Goal: Task Accomplishment & Management: Manage account settings

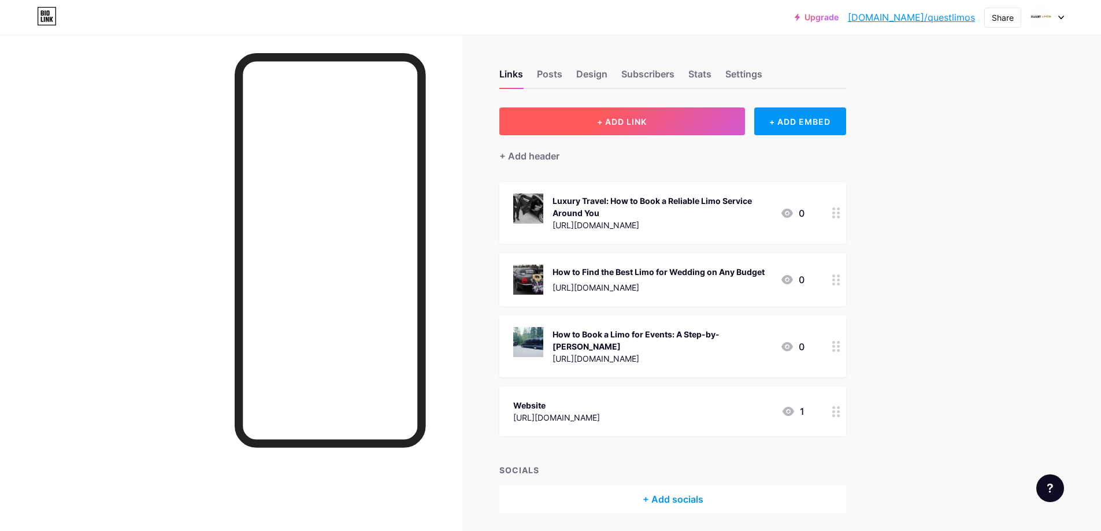
click at [698, 120] on button "+ ADD LINK" at bounding box center [622, 121] width 246 height 28
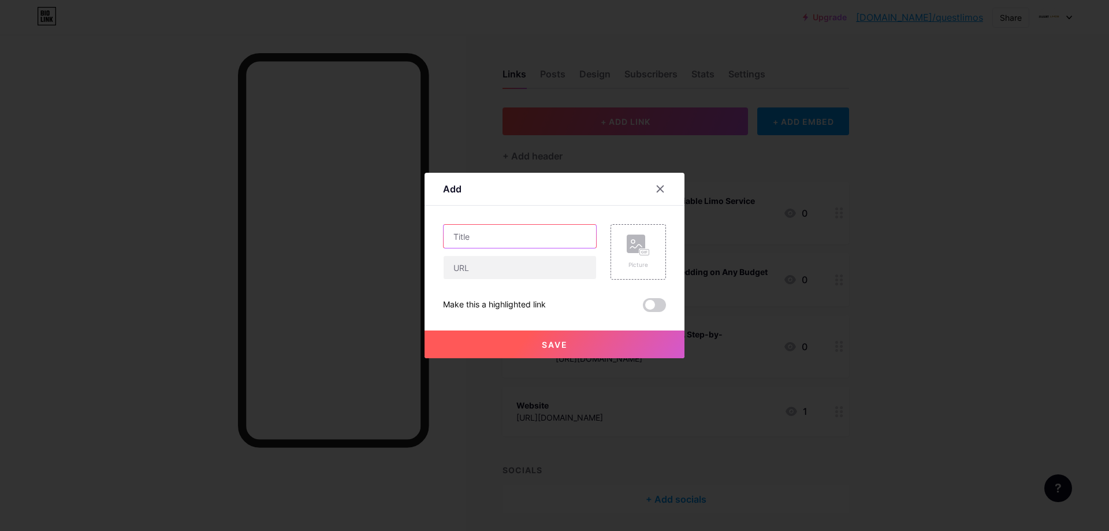
click at [472, 239] on input "text" at bounding box center [520, 236] width 153 height 23
paste input "8 Common Mistakes to Avoid When Renting a Limo"
type input "8 Common Mistakes to Avoid When Renting a Limo"
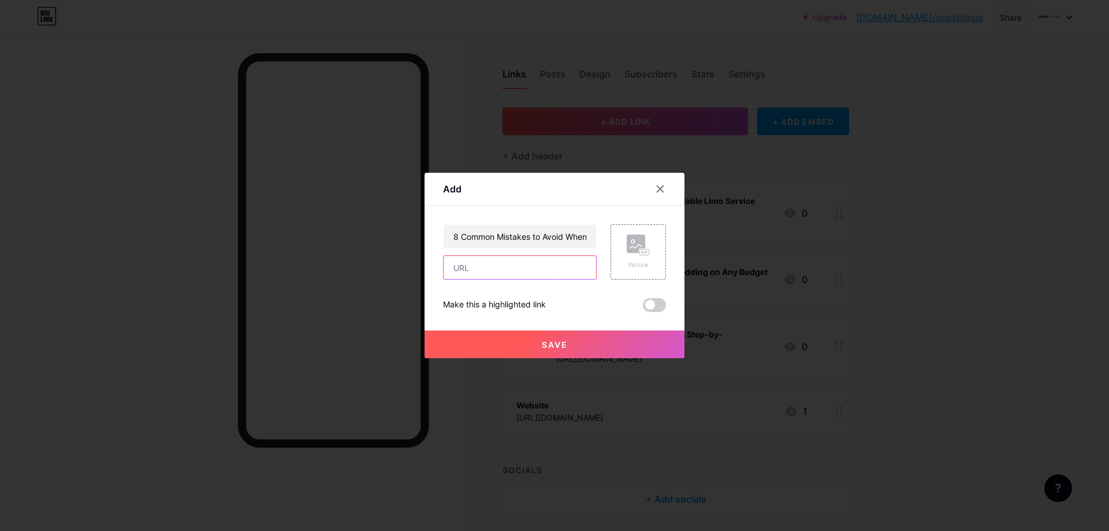
click at [474, 269] on input "text" at bounding box center [520, 267] width 153 height 23
paste input "[URL][DOMAIN_NAME]"
type input "[URL][DOMAIN_NAME]"
click at [658, 311] on span at bounding box center [654, 305] width 23 height 14
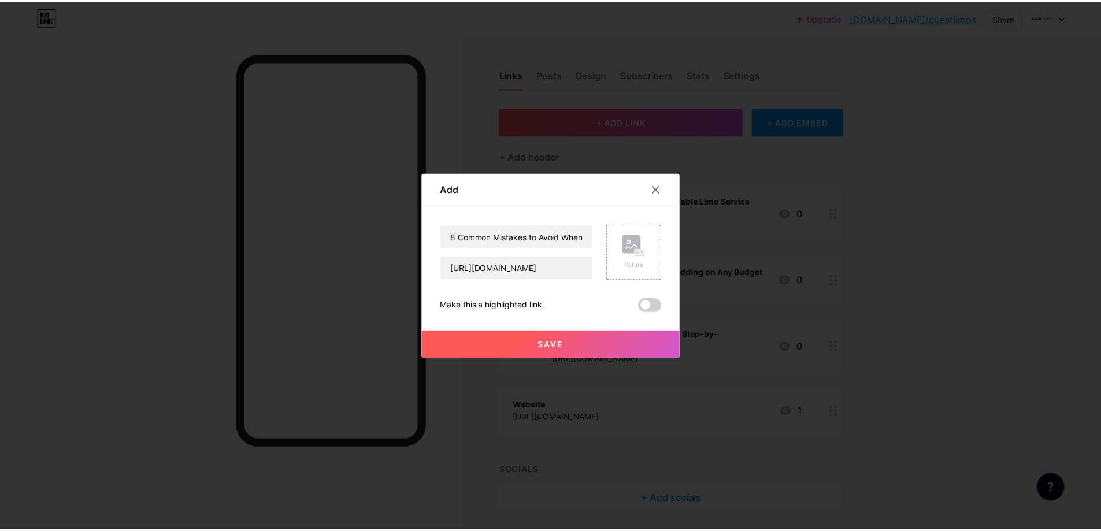
scroll to position [0, 0]
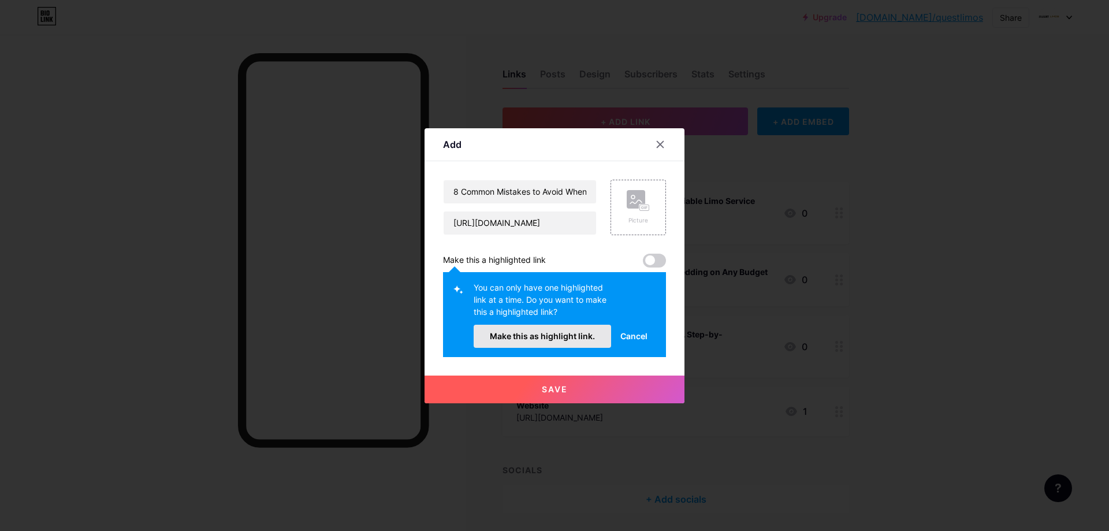
click at [554, 339] on span "Make this as highlight link." at bounding box center [542, 336] width 105 height 10
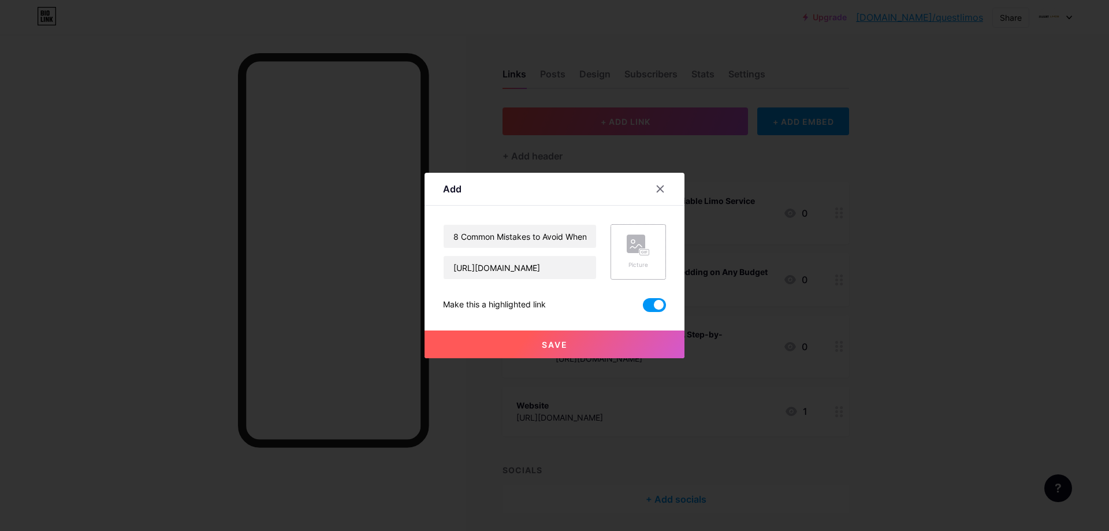
click at [636, 243] on rect at bounding box center [636, 244] width 18 height 18
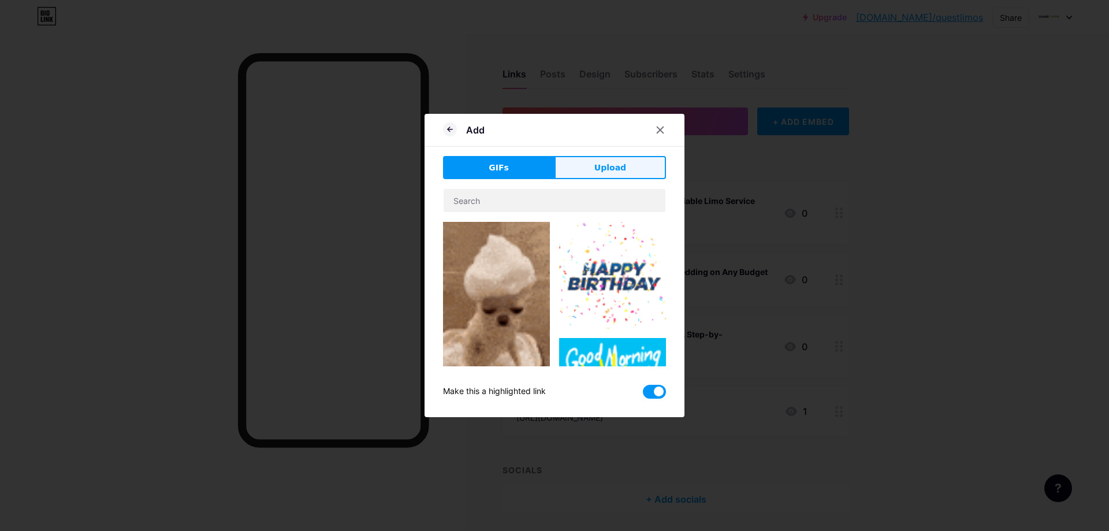
click at [617, 179] on button "Upload" at bounding box center [611, 167] width 112 height 23
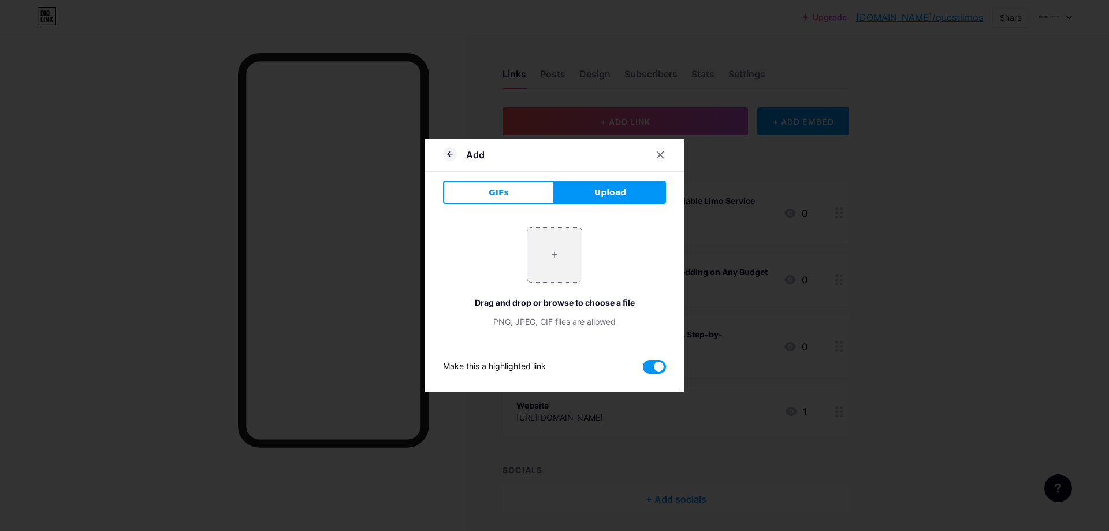
click at [570, 263] on input "file" at bounding box center [555, 255] width 54 height 54
type input "C:\fakepath\imgi_17_Vancouver-Limos-Service.jpg"
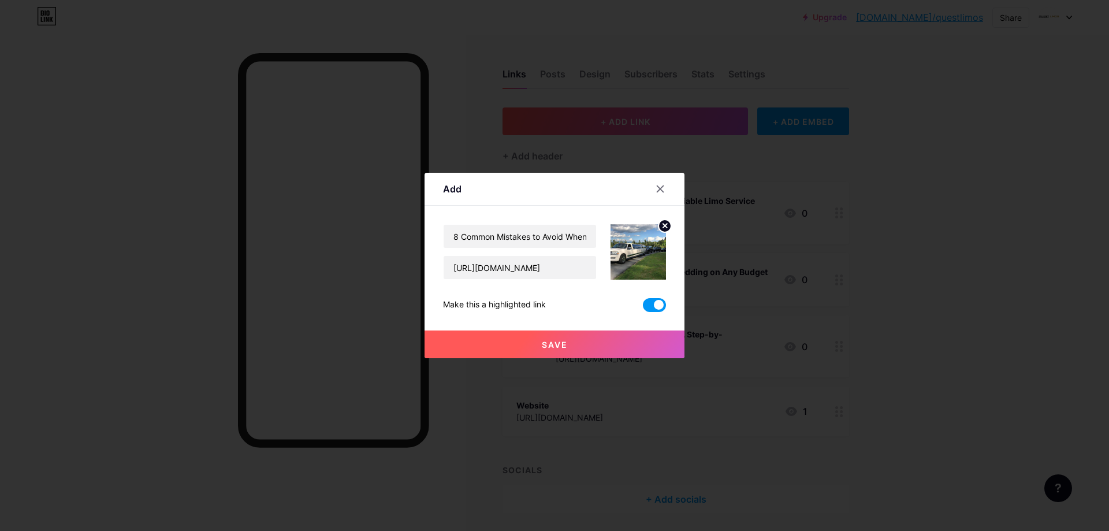
click at [559, 345] on span "Save" at bounding box center [555, 345] width 26 height 10
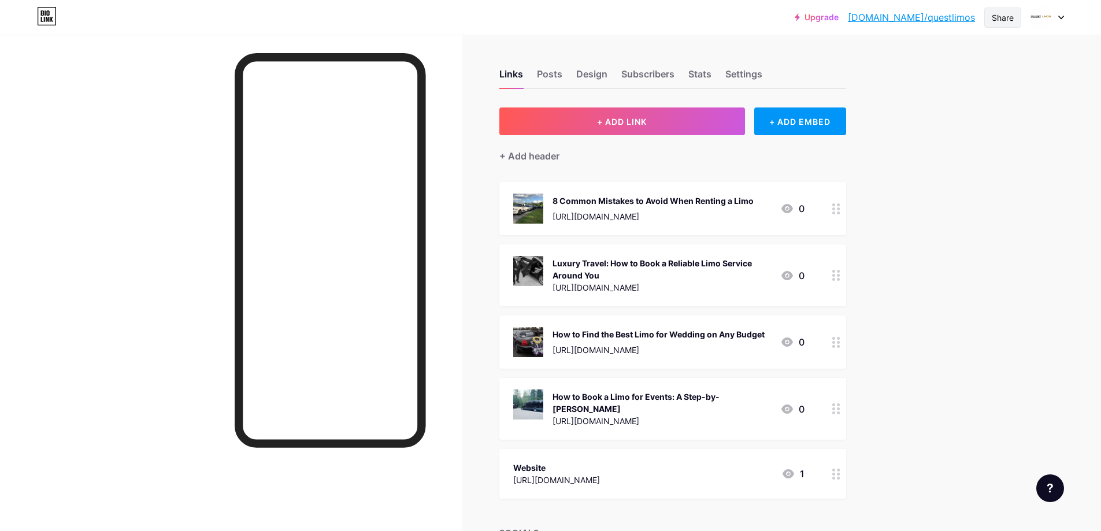
click at [1008, 10] on div "Share" at bounding box center [1002, 18] width 37 height 20
click at [914, 61] on div "Copy link" at bounding box center [906, 60] width 43 height 14
click at [600, 118] on span "+ ADD LINK" at bounding box center [622, 122] width 50 height 10
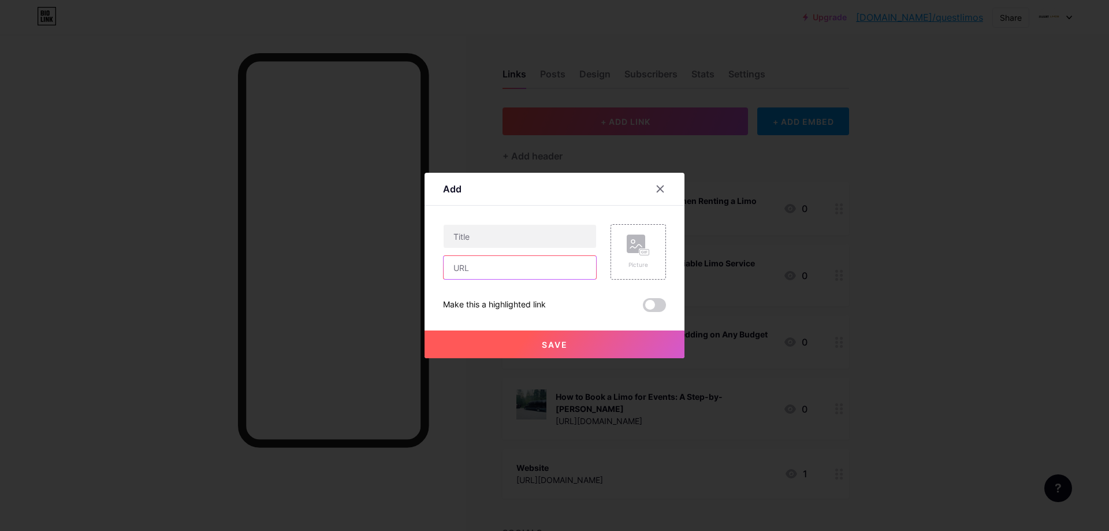
click at [474, 263] on input "text" at bounding box center [520, 267] width 153 height 23
paste input "[URL][DOMAIN_NAME]"
type input "[URL][DOMAIN_NAME]"
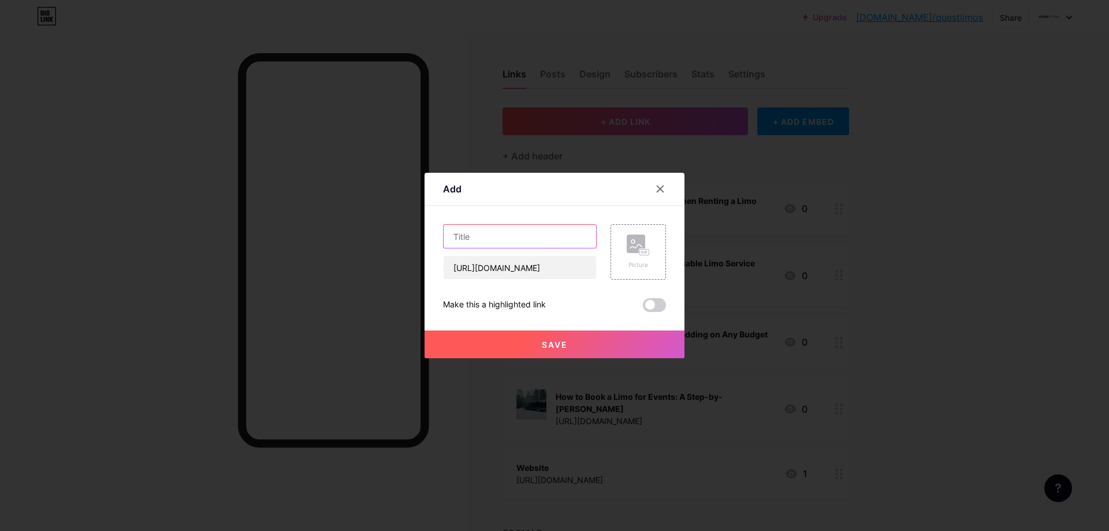
click at [484, 242] on input "text" at bounding box center [520, 236] width 153 height 23
paste input "8 Common Mistakes to Avoid When Renting a Limo"
type input "8 Common Mistakes to Avoid When Renting a Limo"
click at [656, 302] on span at bounding box center [654, 305] width 23 height 14
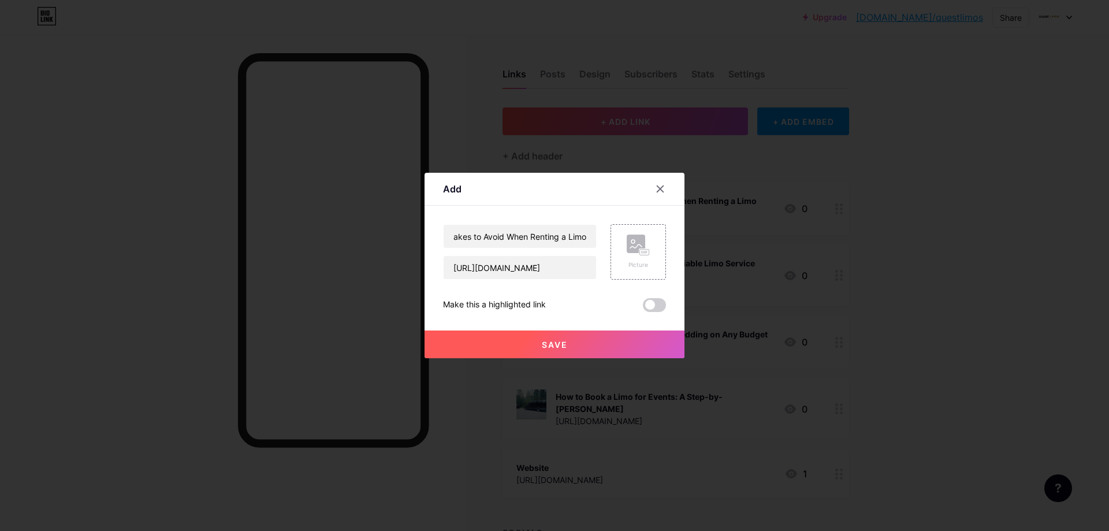
scroll to position [0, 0]
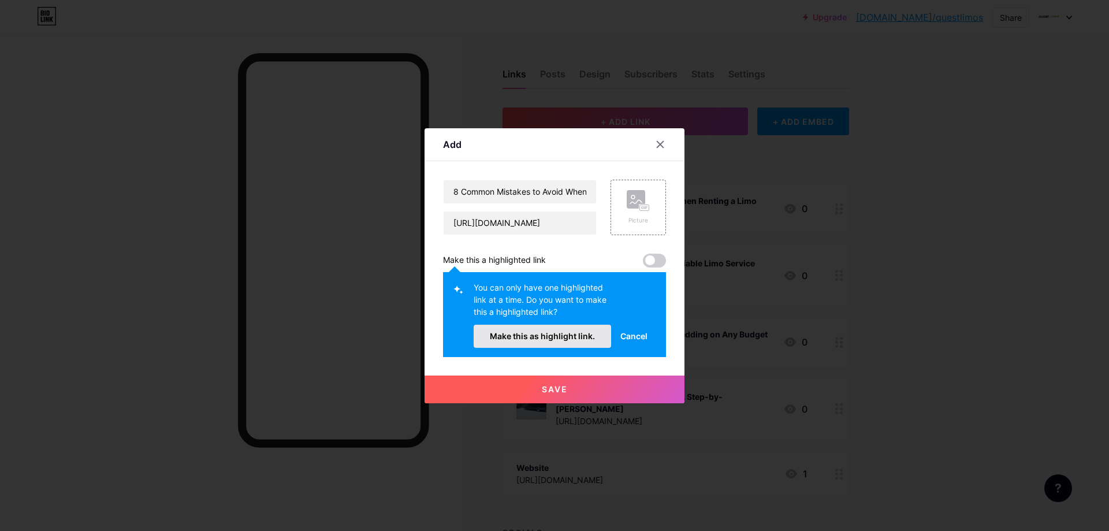
click at [554, 339] on span "Make this as highlight link." at bounding box center [542, 336] width 105 height 10
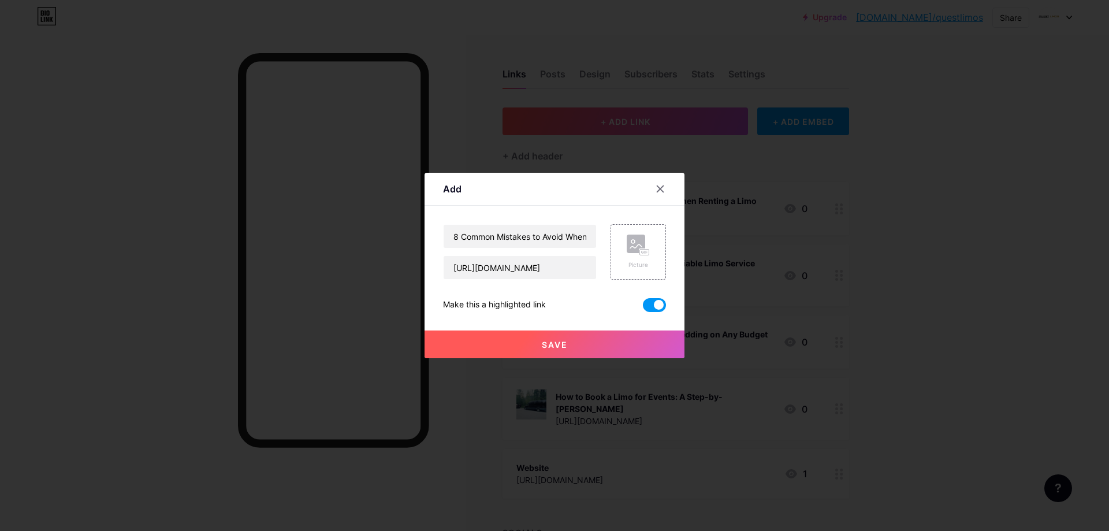
click at [550, 348] on span "Save" at bounding box center [555, 345] width 26 height 10
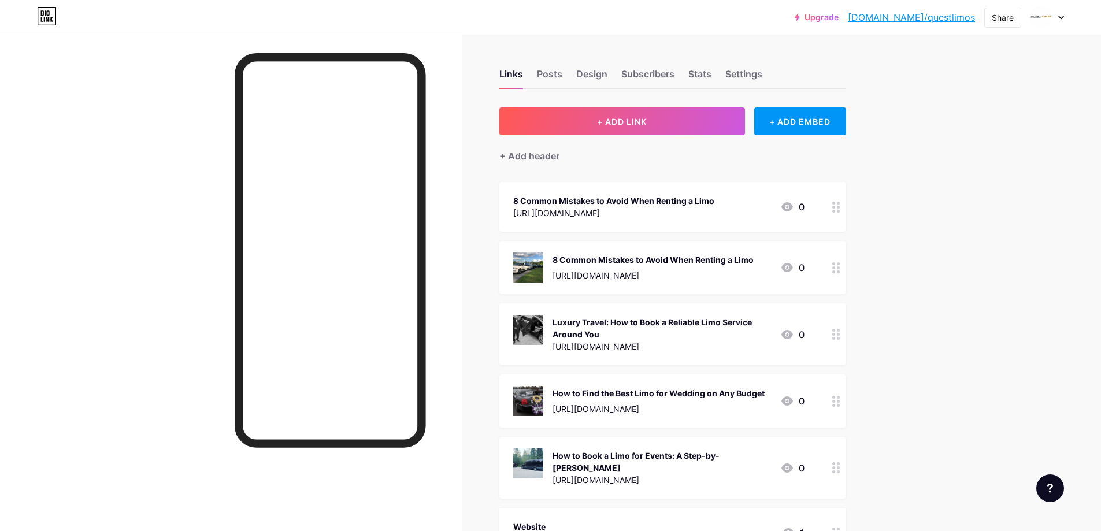
click at [839, 207] on icon at bounding box center [836, 207] width 8 height 11
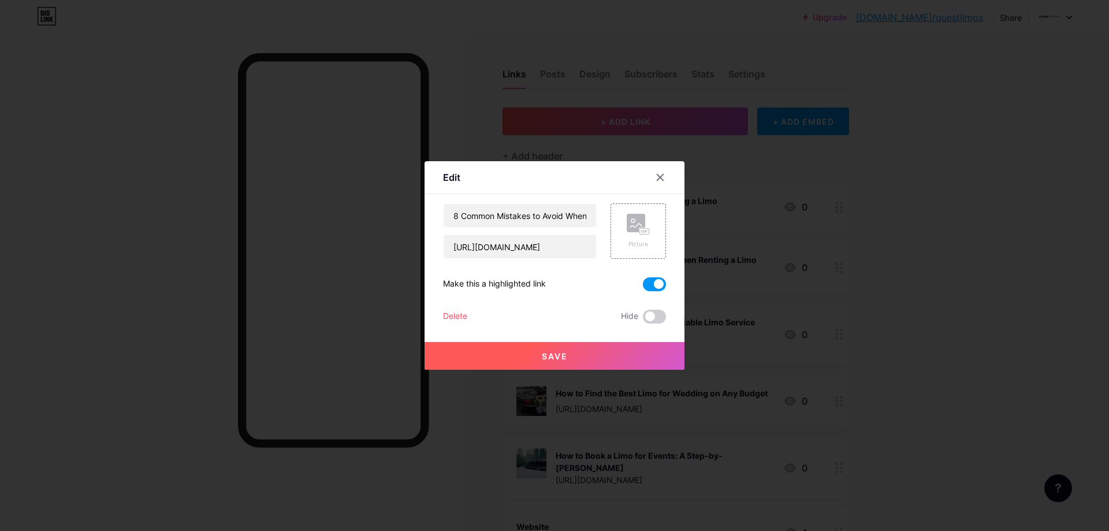
click at [460, 312] on div "Delete" at bounding box center [455, 317] width 24 height 14
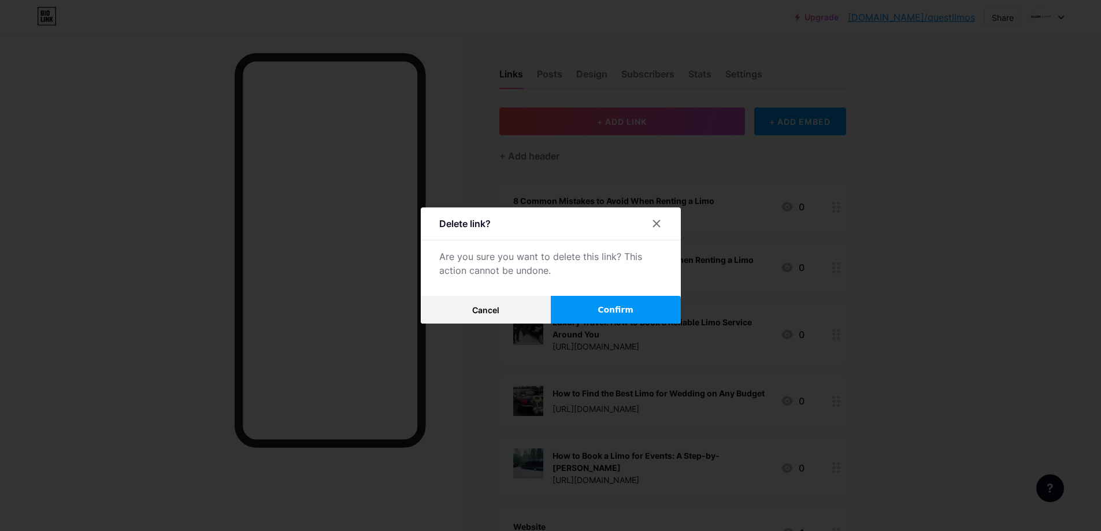
click at [655, 309] on button "Confirm" at bounding box center [616, 310] width 130 height 28
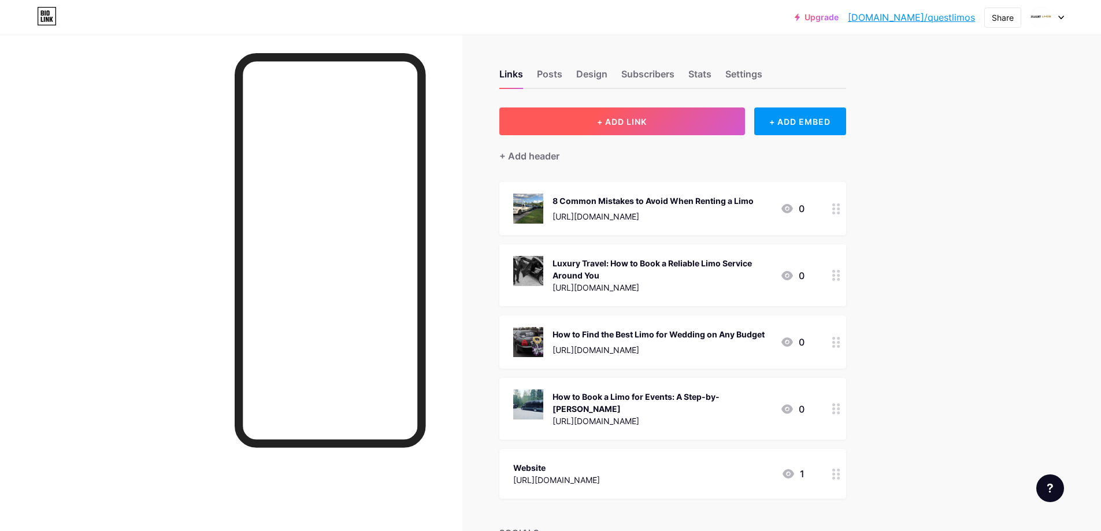
click at [629, 114] on button "+ ADD LINK" at bounding box center [622, 121] width 246 height 28
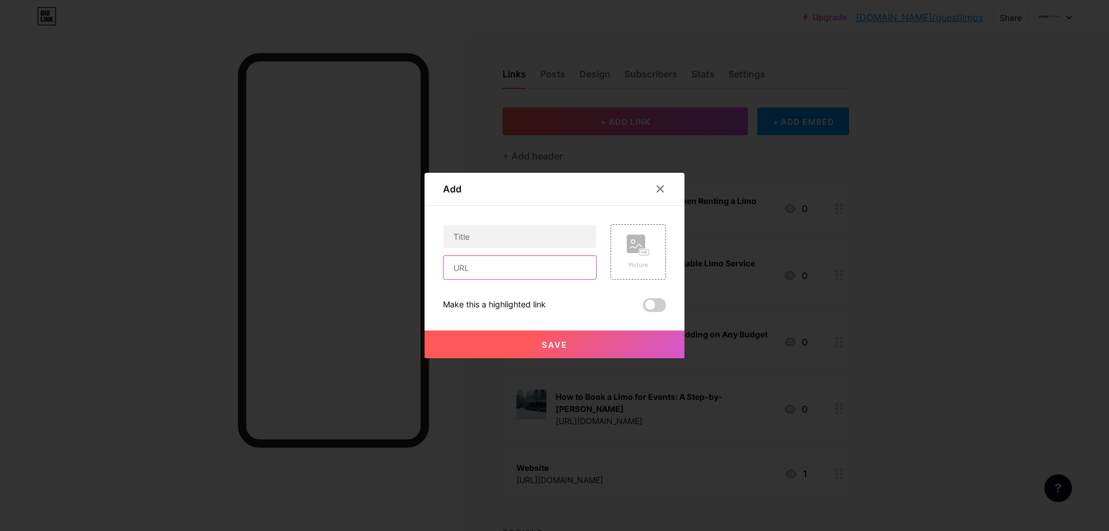
click at [485, 270] on input "text" at bounding box center [520, 267] width 153 height 23
paste input "https://sites.google.com/view/questlimos/home"
type input "https://sites.google.com/view/questlimos/home"
click at [559, 344] on span "Save" at bounding box center [555, 345] width 26 height 10
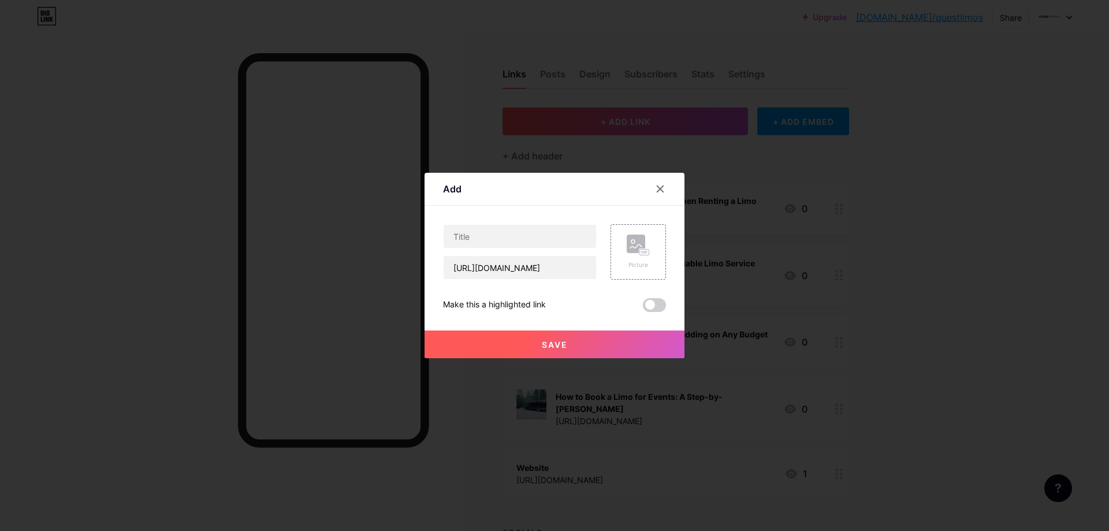
scroll to position [0, 0]
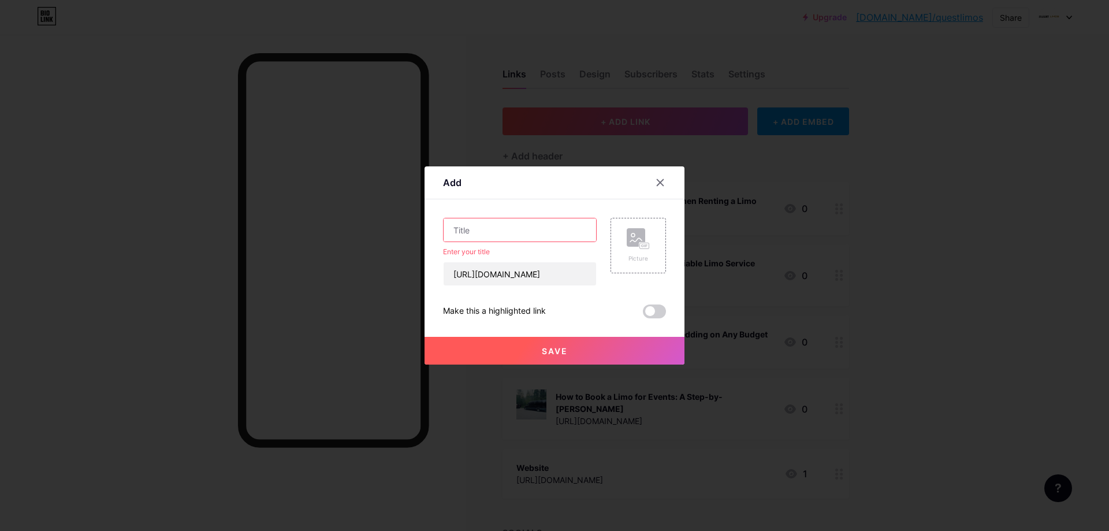
click at [503, 233] on input "text" at bounding box center [520, 229] width 153 height 23
paste input "5 Ways to Make Business Trips Stress-Free with Chauffeured Cars"
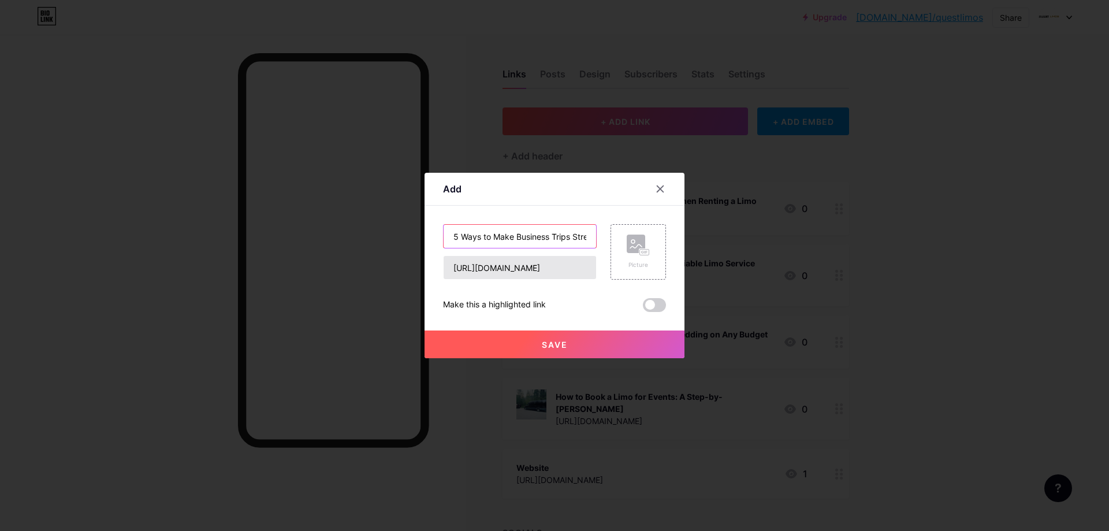
scroll to position [0, 120]
type input "5 Ways to Make Business Trips Stress-Free with Chauffeured Cars"
click at [597, 347] on button "Save" at bounding box center [555, 345] width 260 height 28
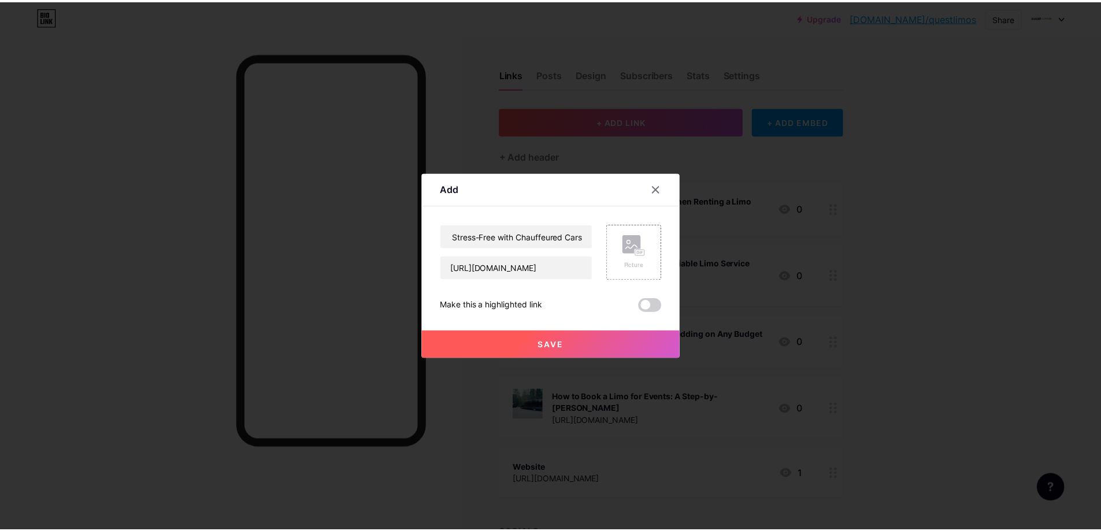
scroll to position [0, 0]
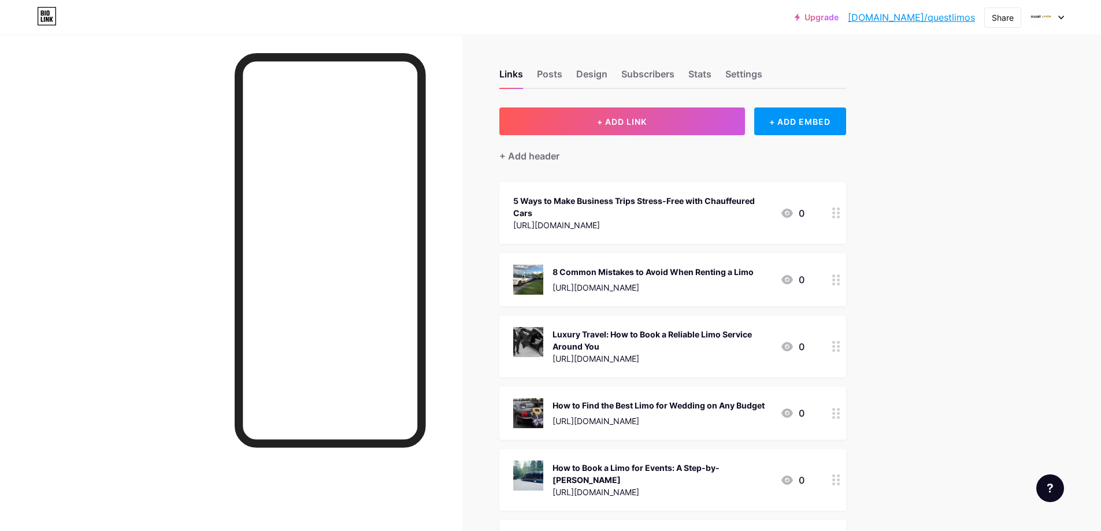
click at [834, 214] on div at bounding box center [836, 213] width 20 height 62
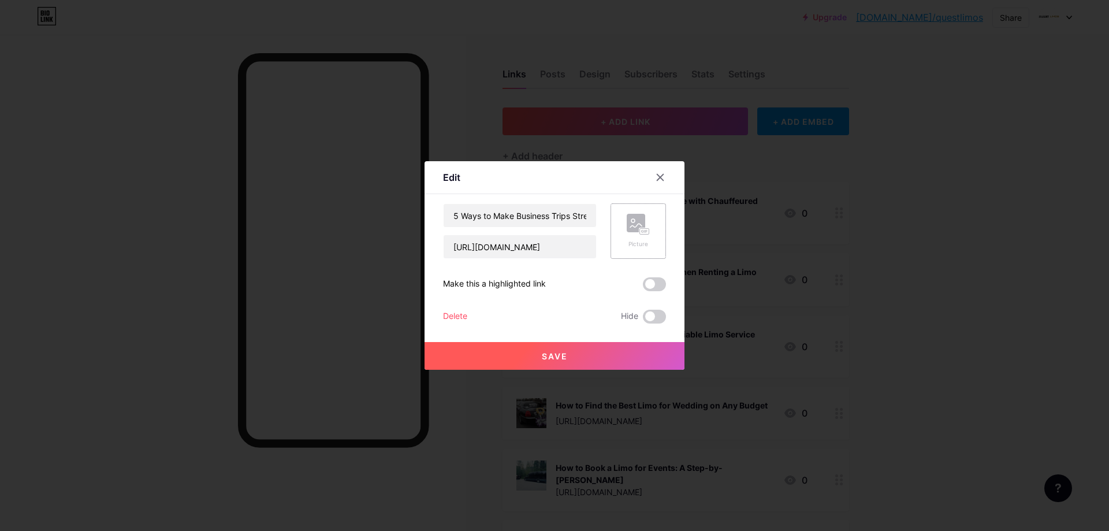
click at [634, 235] on div "Picture" at bounding box center [638, 231] width 23 height 35
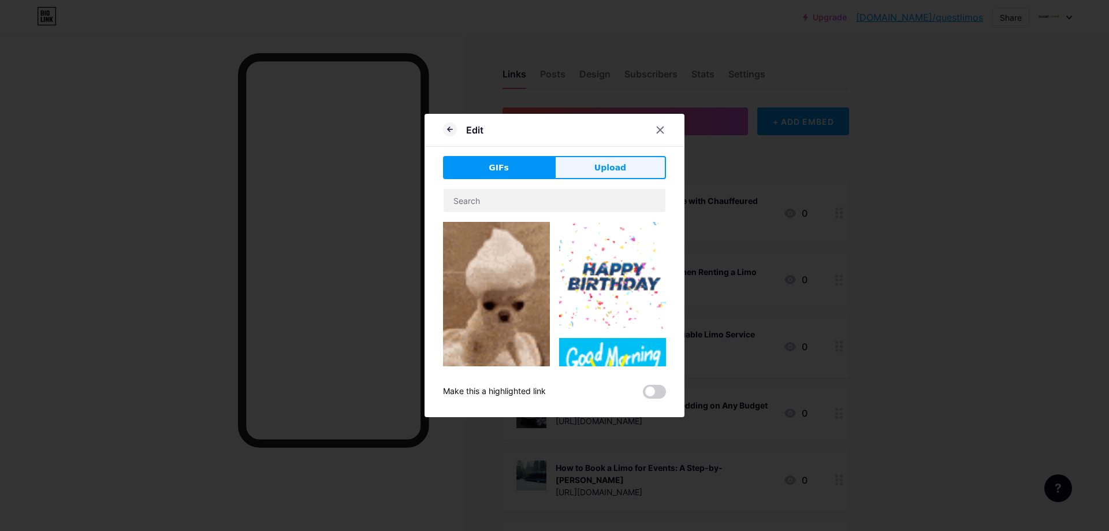
click at [585, 166] on button "Upload" at bounding box center [611, 167] width 112 height 23
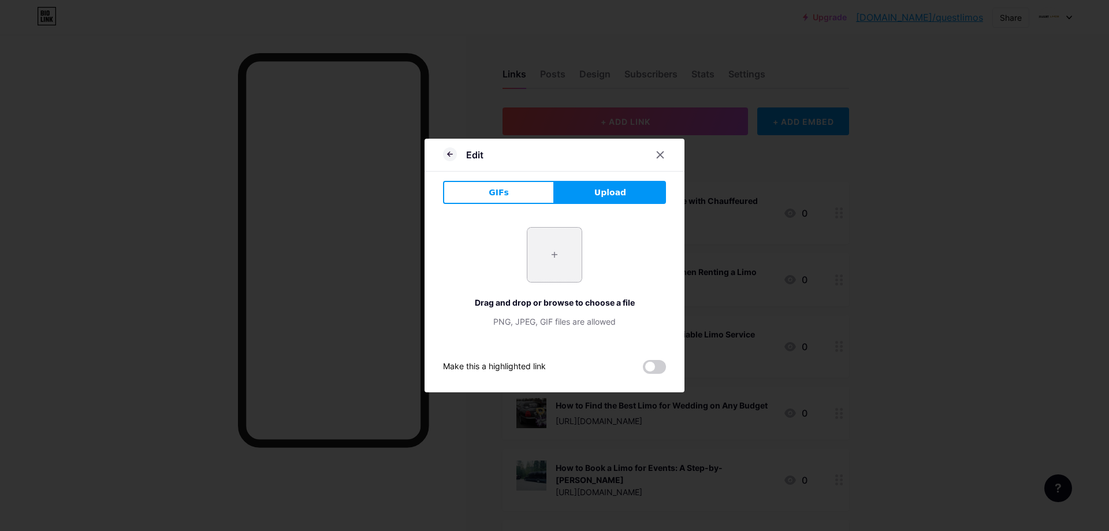
click at [562, 239] on input "file" at bounding box center [555, 255] width 54 height 54
type input "C:\fakepath\imgi_17_Vancouver-Limos-Service.jpg"
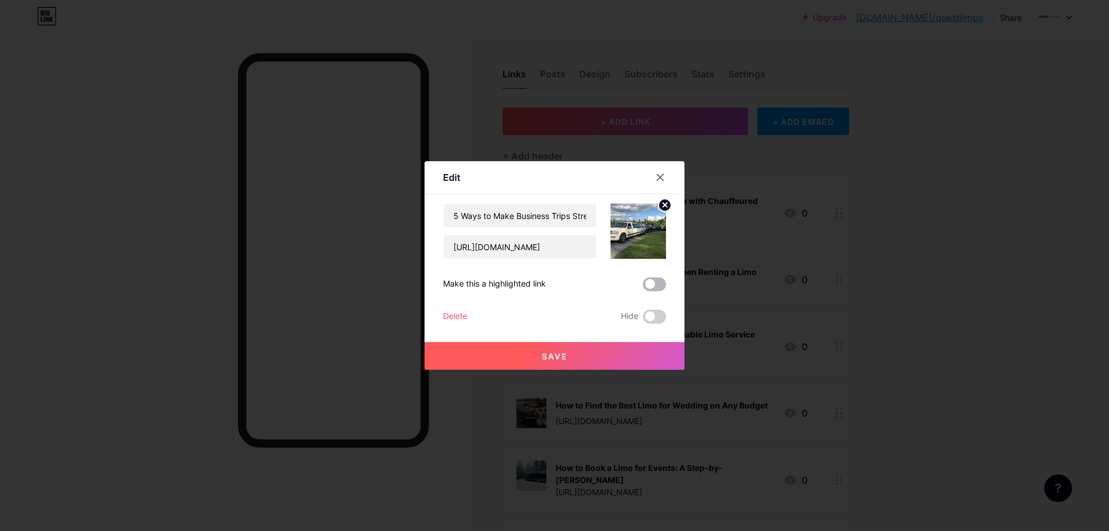
click at [644, 285] on span at bounding box center [654, 284] width 23 height 14
click at [643, 287] on input "checkbox" at bounding box center [643, 287] width 0 height 0
click at [552, 360] on span "Save" at bounding box center [555, 356] width 26 height 10
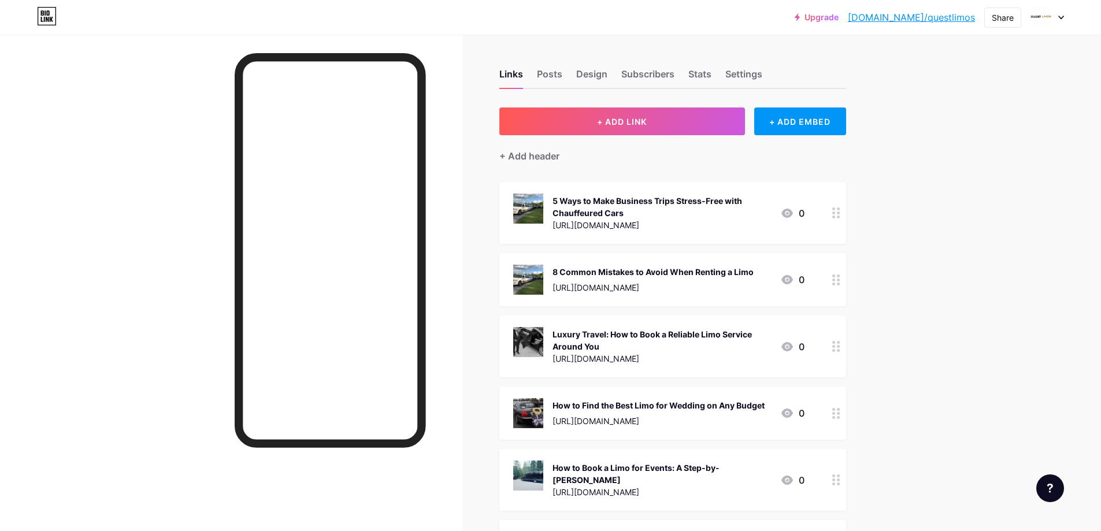
click at [835, 213] on circle at bounding box center [833, 212] width 3 height 3
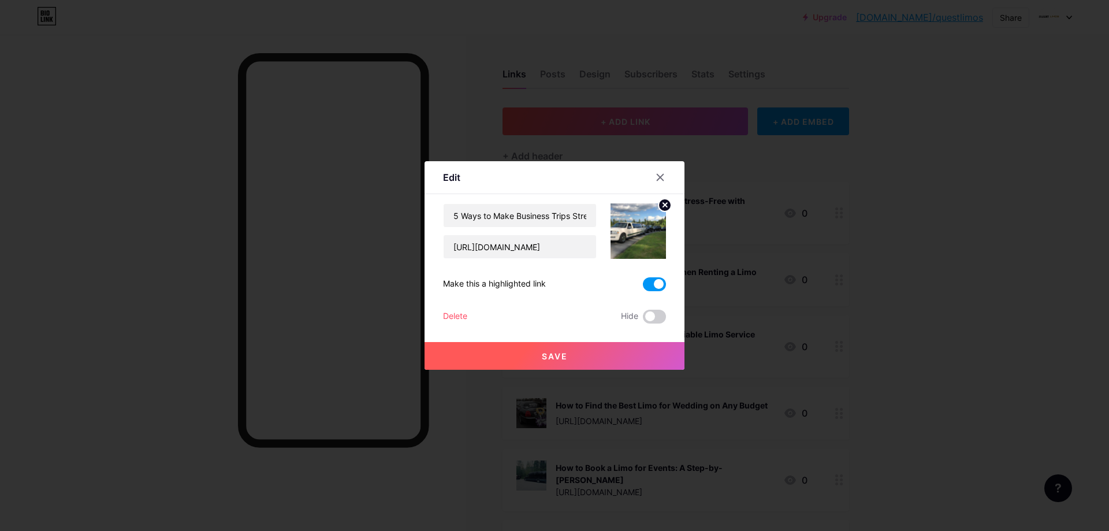
click at [663, 206] on icon at bounding box center [665, 205] width 4 height 4
click at [643, 222] on rect at bounding box center [636, 223] width 18 height 18
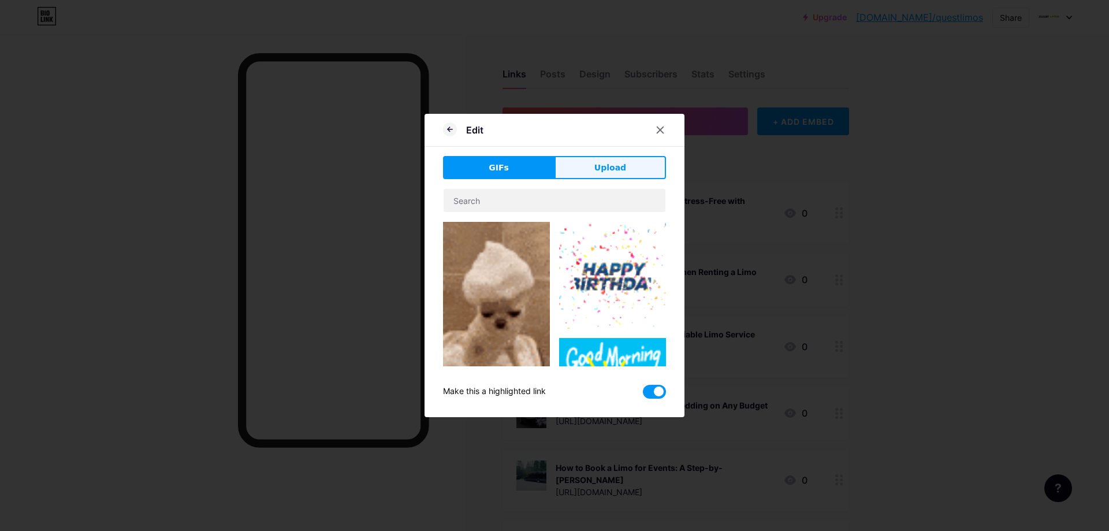
click at [616, 163] on span "Upload" at bounding box center [611, 168] width 32 height 12
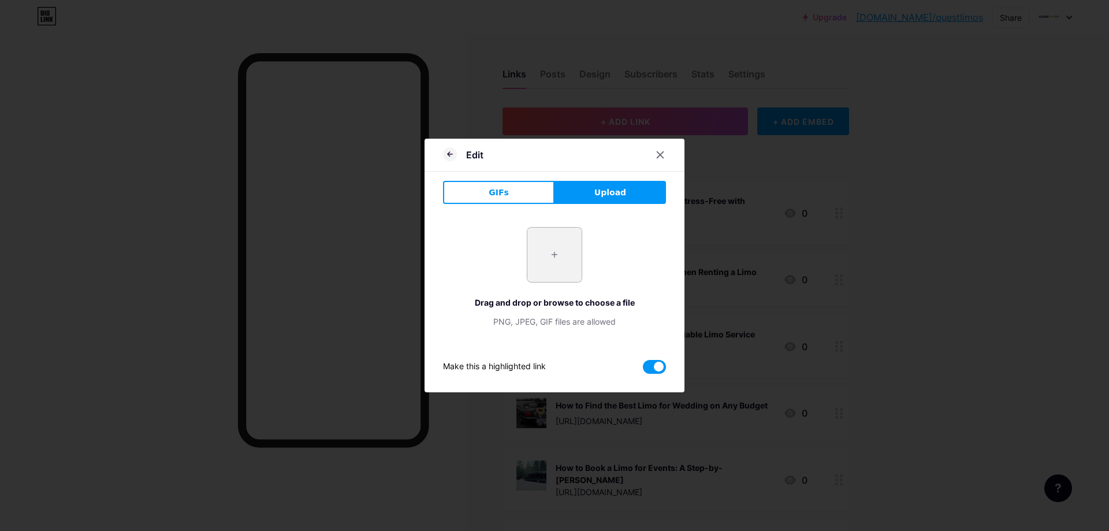
click at [552, 263] on input "file" at bounding box center [555, 255] width 54 height 54
type input "C:\fakepath\Quest-fleet.png"
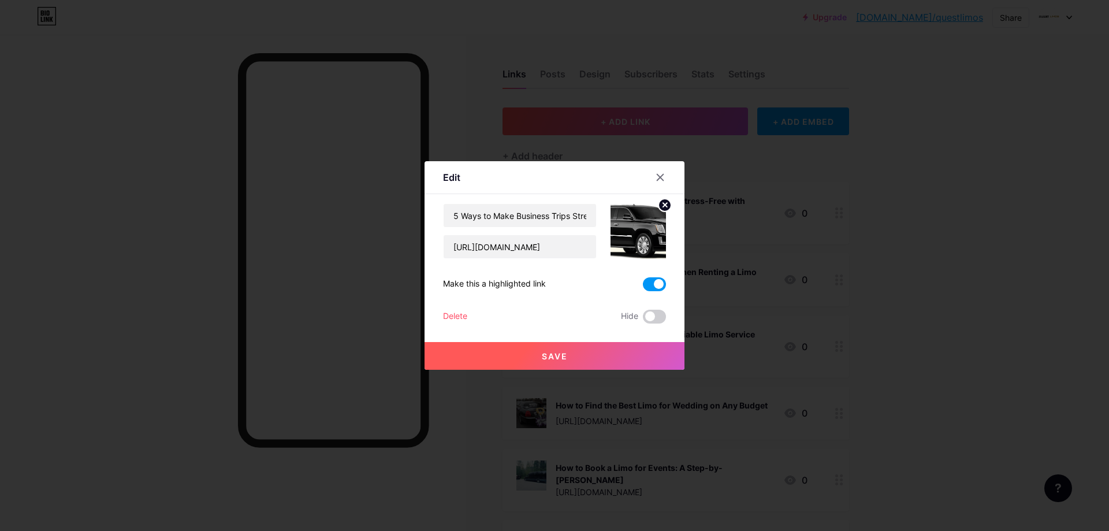
click at [560, 358] on span "Save" at bounding box center [555, 356] width 26 height 10
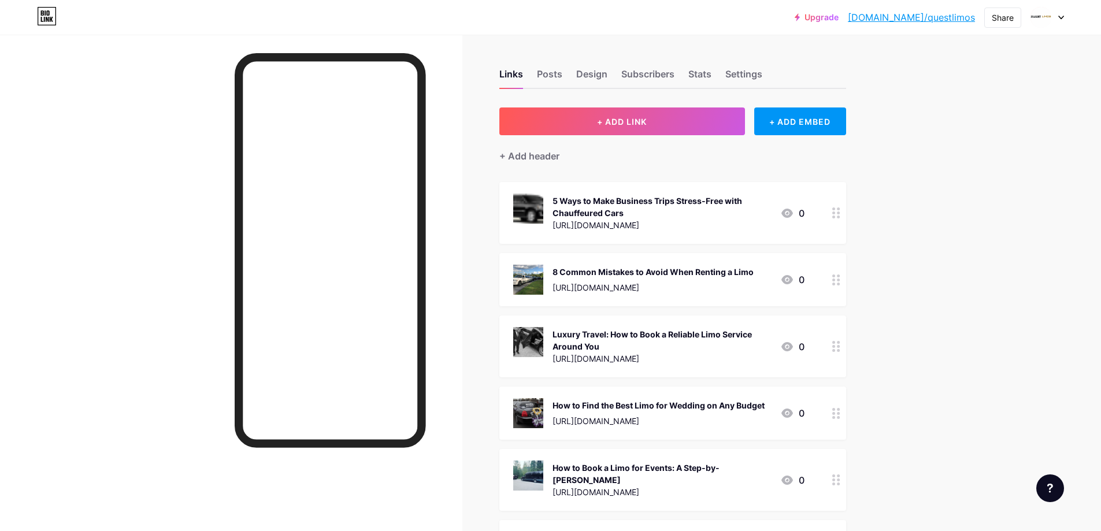
click at [837, 207] on icon at bounding box center [836, 212] width 8 height 11
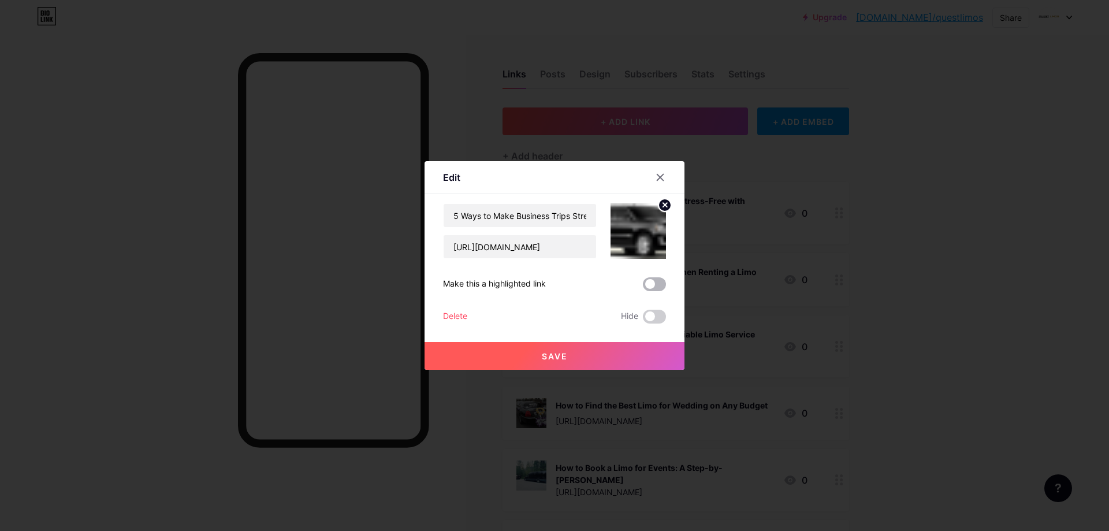
click at [658, 286] on span at bounding box center [654, 284] width 23 height 14
click at [643, 287] on input "checkbox" at bounding box center [643, 287] width 0 height 0
click at [559, 350] on button "Save" at bounding box center [555, 356] width 260 height 28
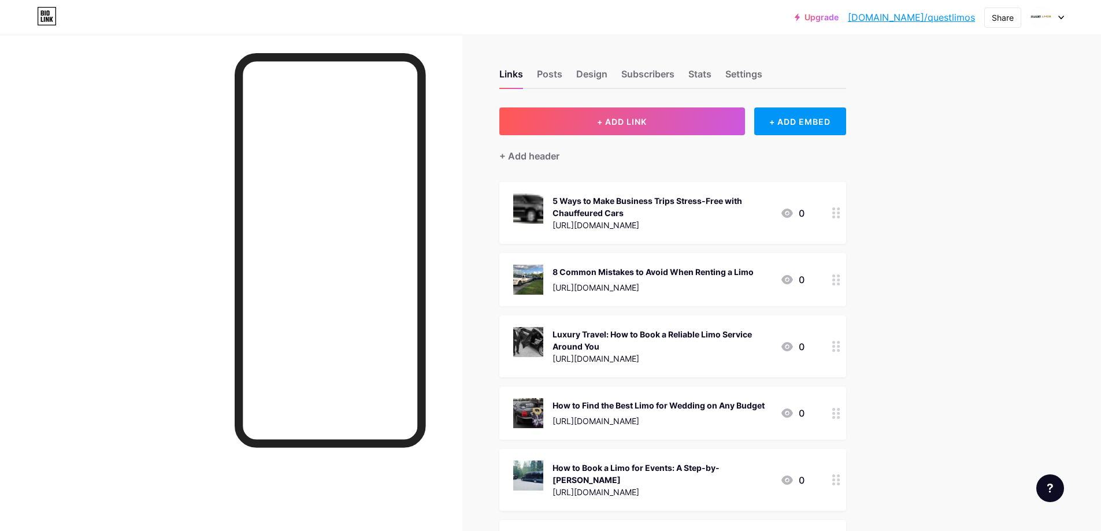
click at [835, 274] on circle at bounding box center [833, 275] width 3 height 3
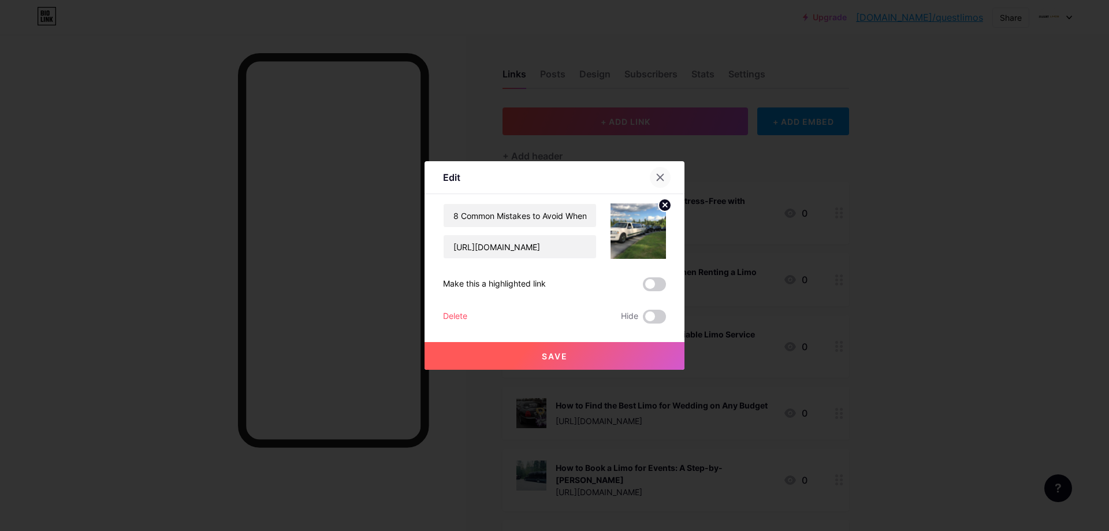
click at [658, 176] on icon at bounding box center [661, 178] width 6 height 6
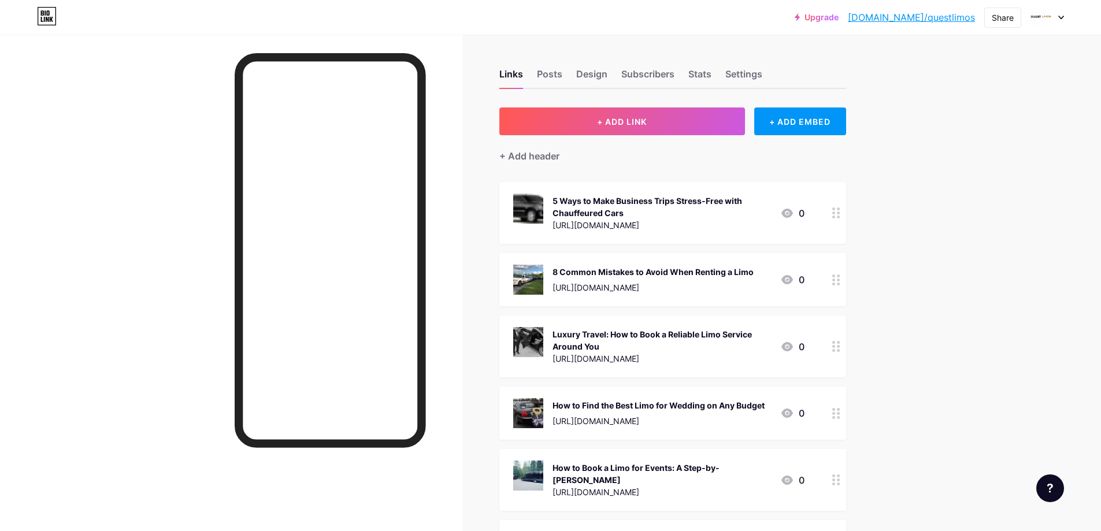
click at [840, 276] on icon at bounding box center [836, 279] width 8 height 11
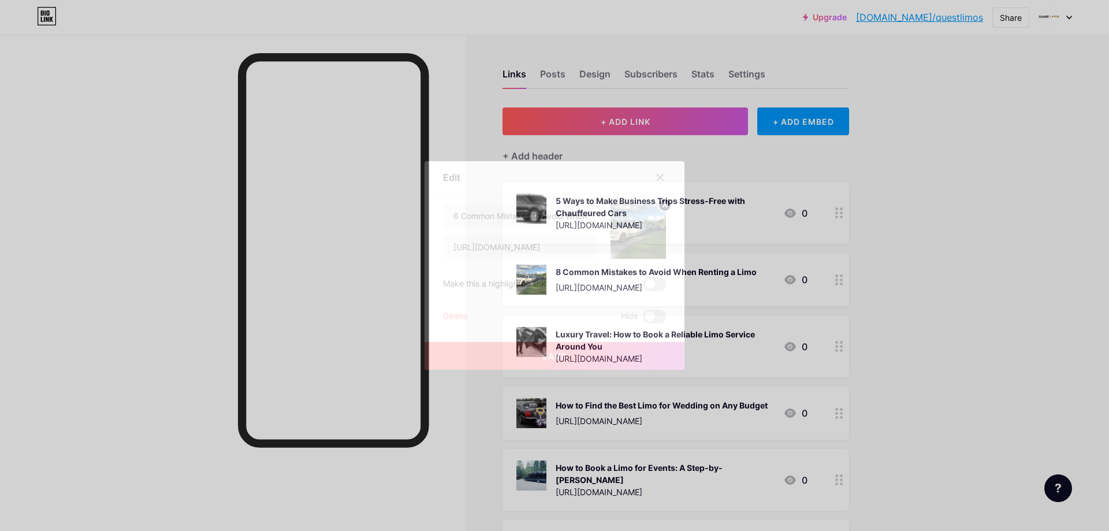
click at [451, 313] on div "Delete" at bounding box center [455, 317] width 24 height 14
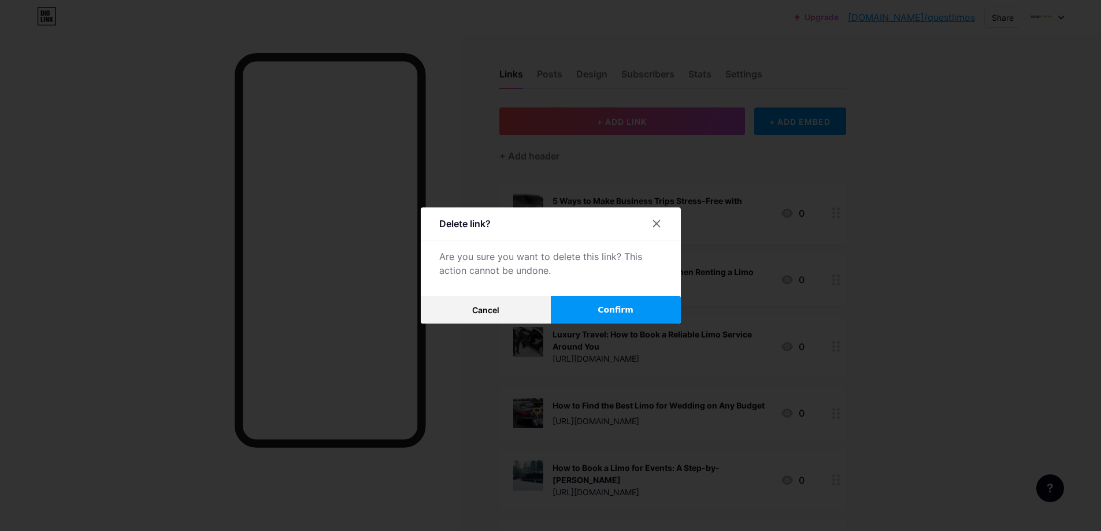
click at [606, 304] on span "Confirm" at bounding box center [615, 310] width 36 height 12
